Goal: Find contact information: Find contact information

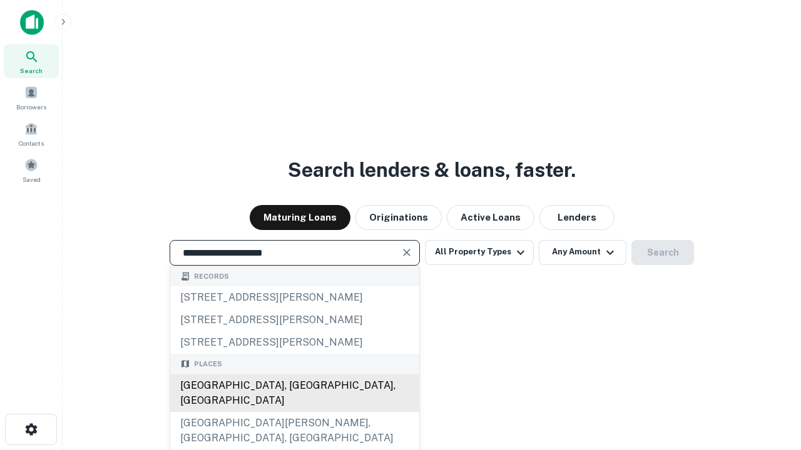
click at [294, 412] on div "Santa Monica, CA, USA" at bounding box center [294, 394] width 249 height 38
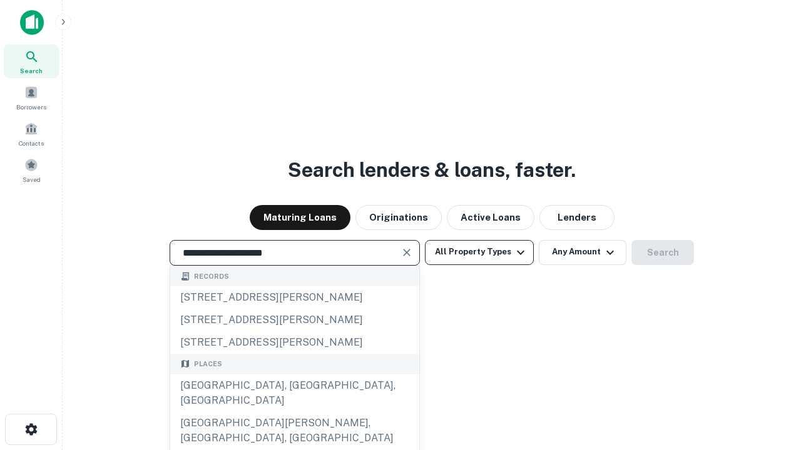
type input "**********"
click at [479, 252] on button "All Property Types" at bounding box center [479, 252] width 109 height 25
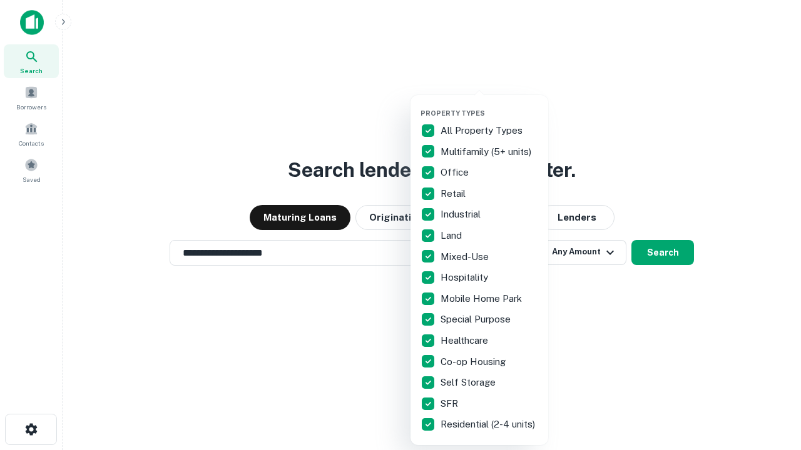
click at [489, 105] on button "button" at bounding box center [489, 105] width 138 height 1
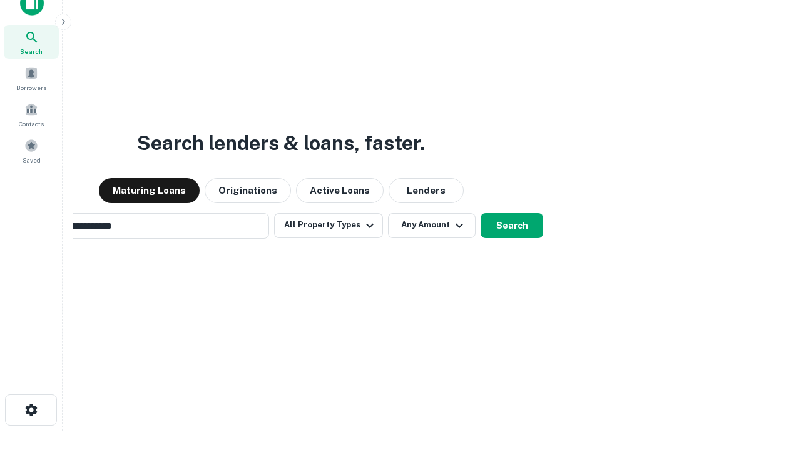
scroll to position [20, 0]
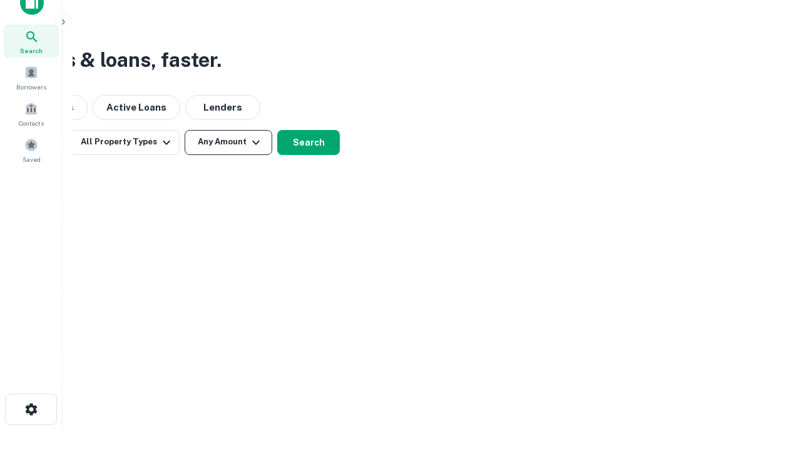
click at [228, 142] on button "Any Amount" at bounding box center [229, 142] width 88 height 25
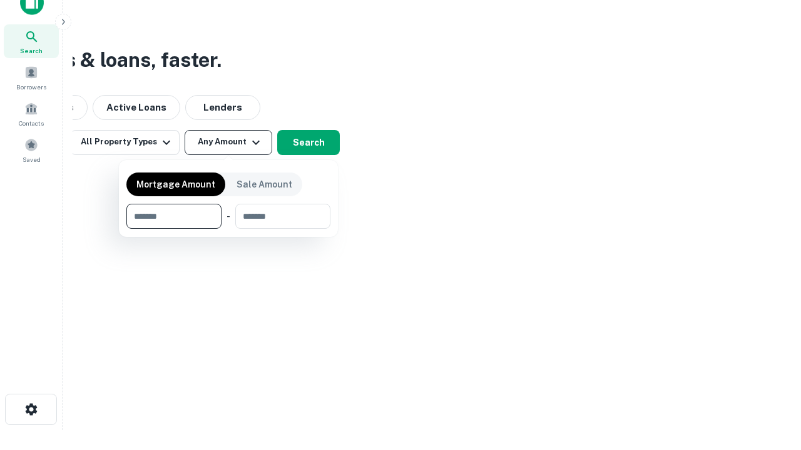
type input "*******"
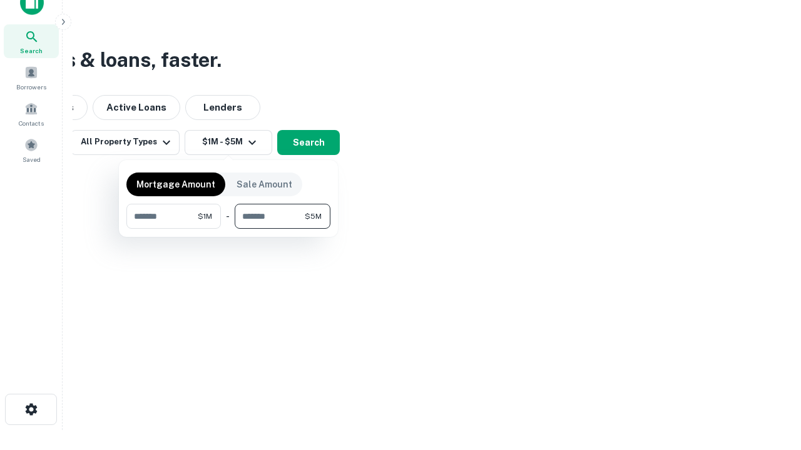
type input "*******"
click at [228, 229] on button "button" at bounding box center [228, 229] width 204 height 1
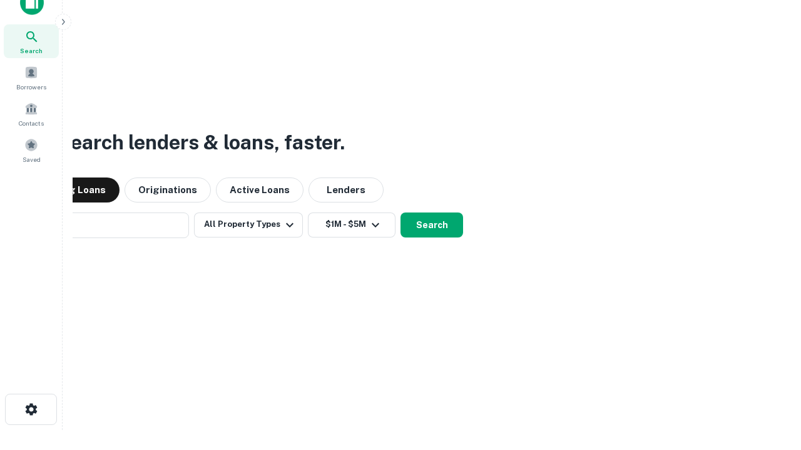
scroll to position [19, 0]
click at [400, 213] on button "Search" at bounding box center [431, 225] width 63 height 25
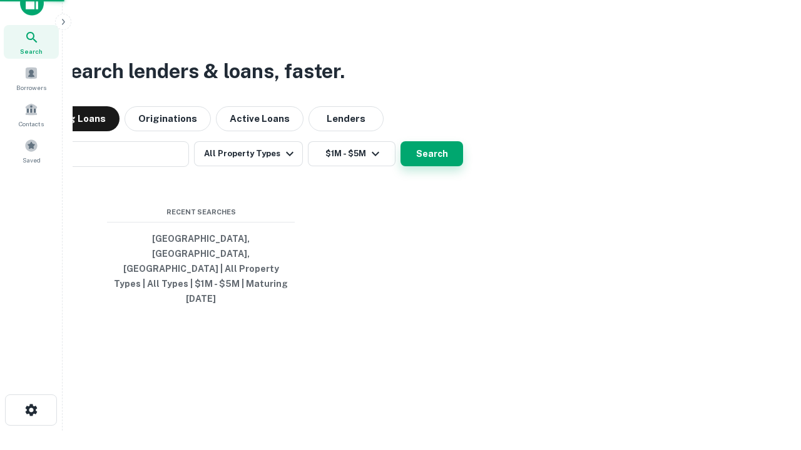
scroll to position [20, 0]
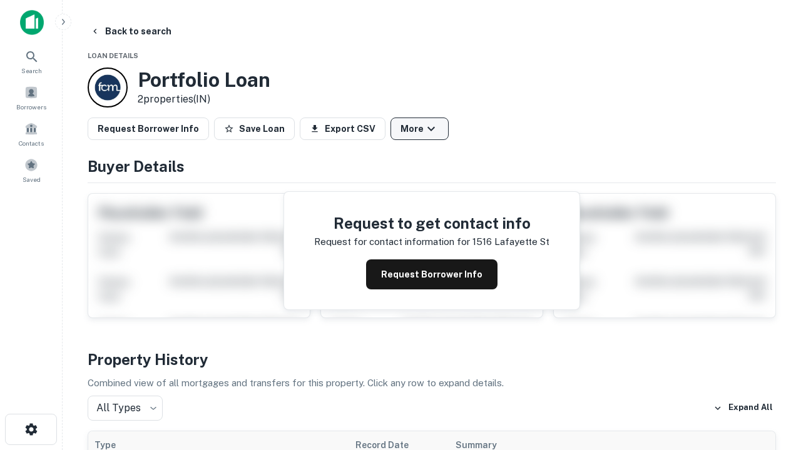
click at [419, 129] on button "More" at bounding box center [419, 129] width 58 height 23
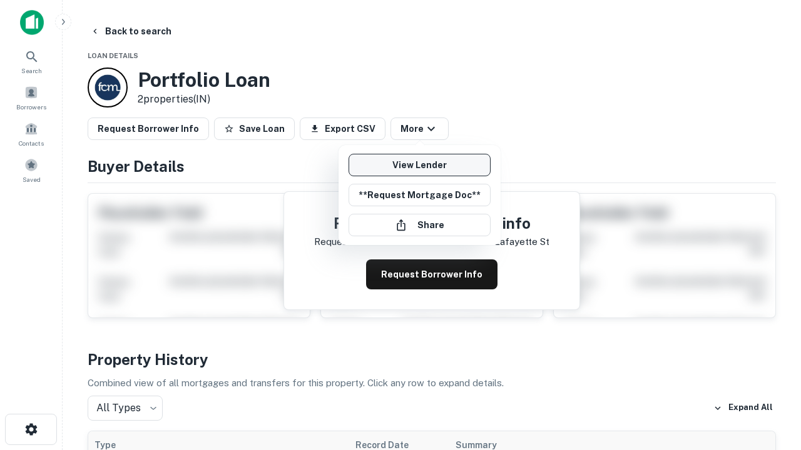
click at [419, 165] on link "View Lender" at bounding box center [420, 165] width 142 height 23
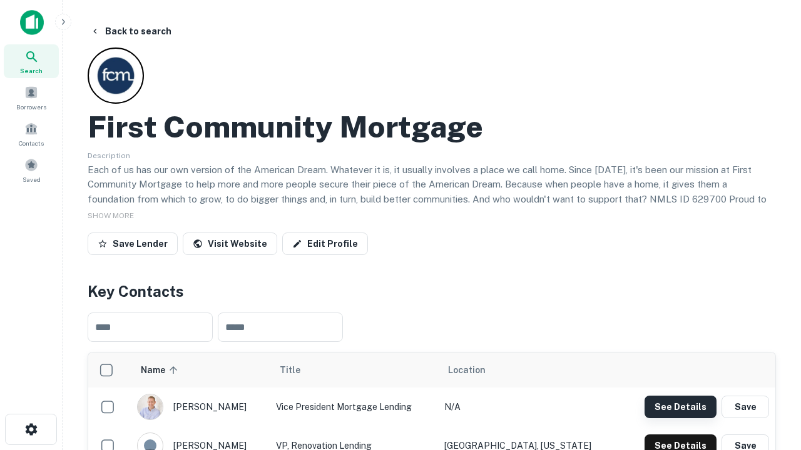
click at [680, 407] on button "See Details" at bounding box center [680, 407] width 72 height 23
click at [31, 430] on icon "button" at bounding box center [31, 429] width 15 height 15
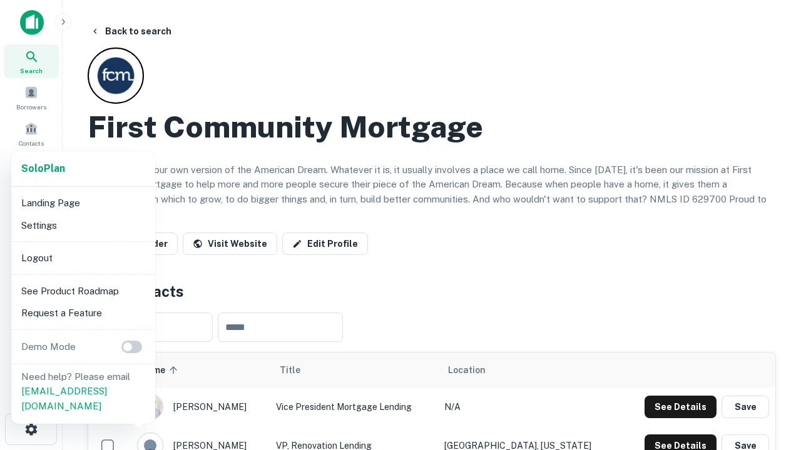
click at [83, 258] on li "Logout" at bounding box center [83, 258] width 134 height 23
